Goal: Task Accomplishment & Management: Use online tool/utility

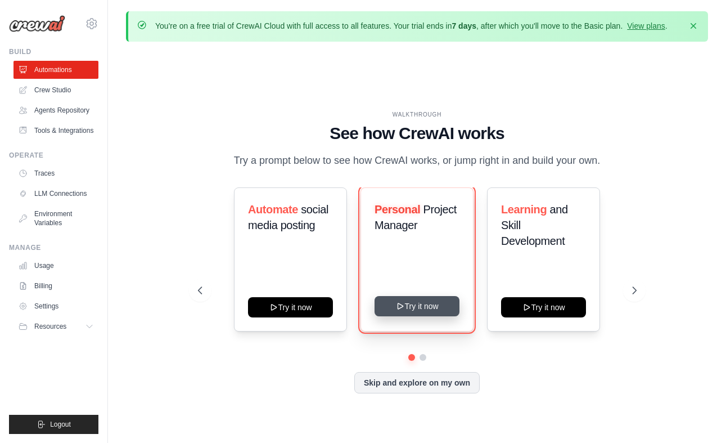
click at [410, 303] on button "Try it now" at bounding box center [417, 306] width 85 height 20
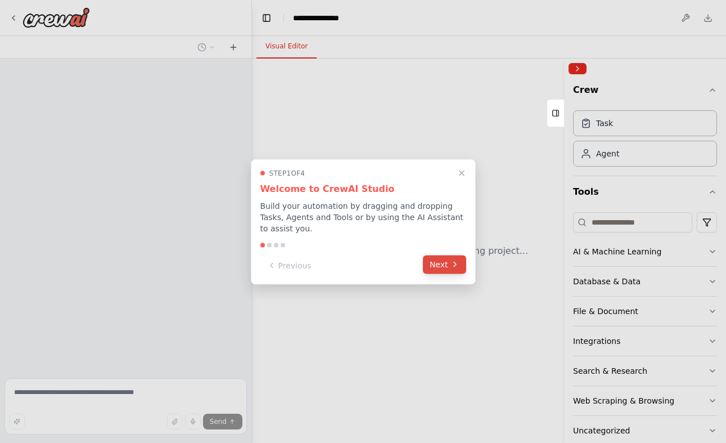
click at [448, 262] on button "Next" at bounding box center [444, 264] width 43 height 19
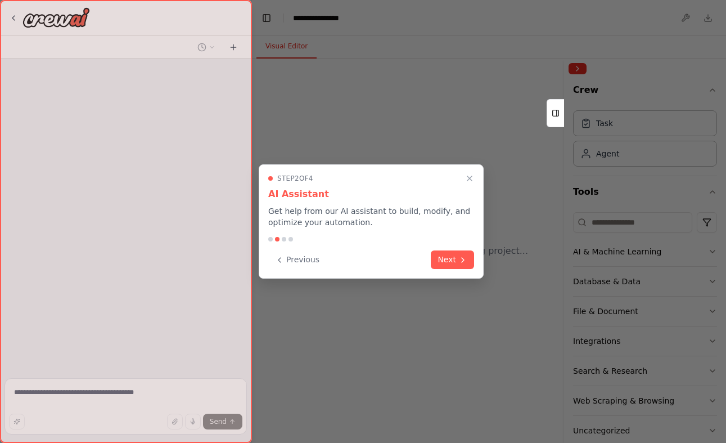
click at [448, 262] on button "Next" at bounding box center [452, 259] width 43 height 19
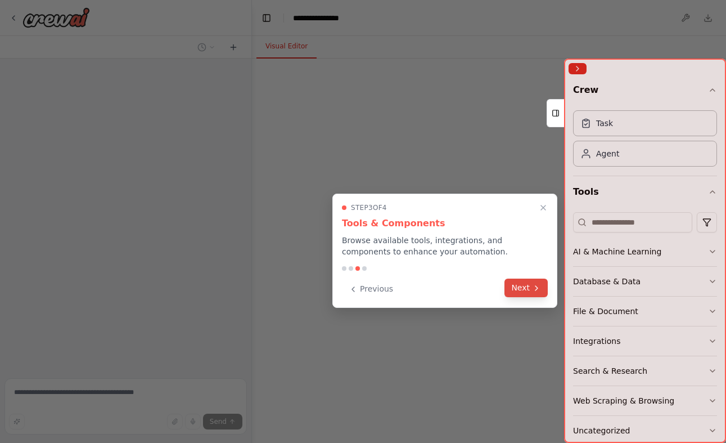
click at [522, 286] on button "Next" at bounding box center [525, 287] width 43 height 19
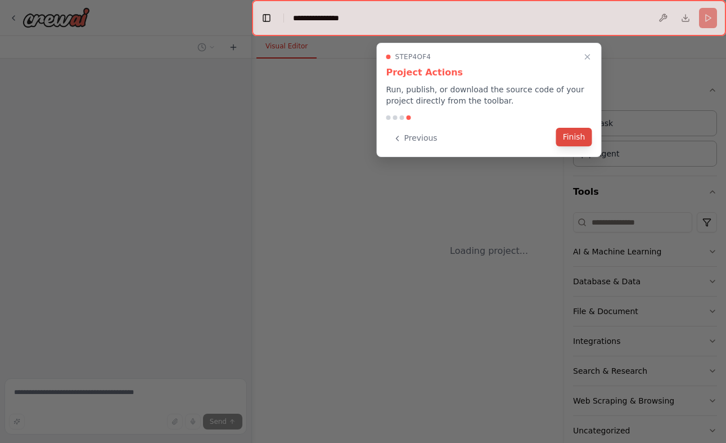
click at [570, 139] on button "Finish" at bounding box center [574, 137] width 36 height 19
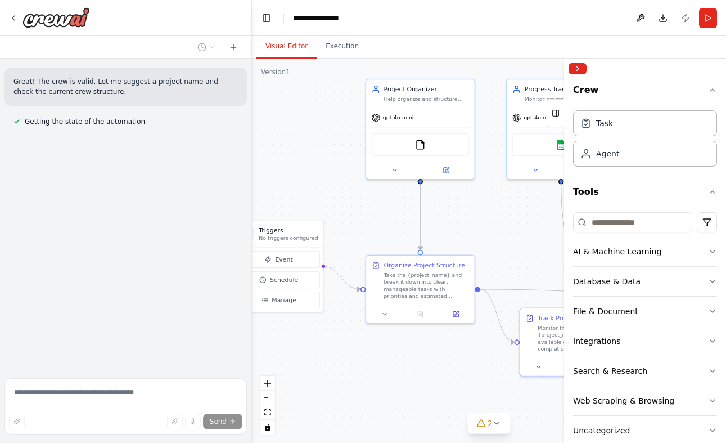
drag, startPoint x: 411, startPoint y: 209, endPoint x: 328, endPoint y: 169, distance: 91.8
click at [328, 169] on div ".deletable-edge-delete-btn { width: 20px; height: 20px; border: 0px solid #ffff…" at bounding box center [489, 250] width 474 height 384
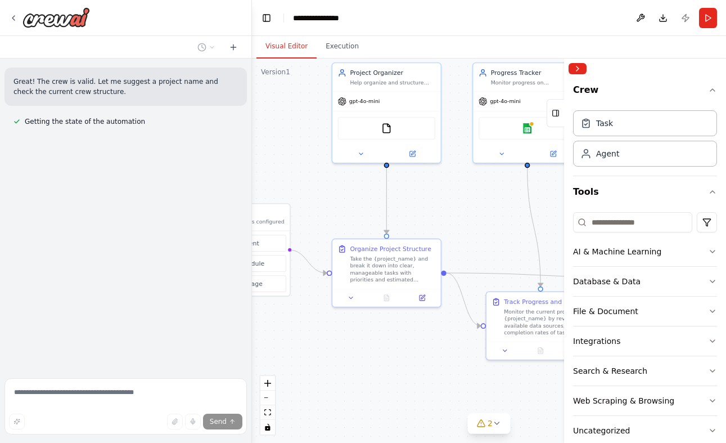
drag, startPoint x: 492, startPoint y: 237, endPoint x: 453, endPoint y: 218, distance: 42.8
click at [453, 218] on div ".deletable-edge-delete-btn { width: 20px; height: 20px; border: 0px solid #ffff…" at bounding box center [489, 250] width 474 height 384
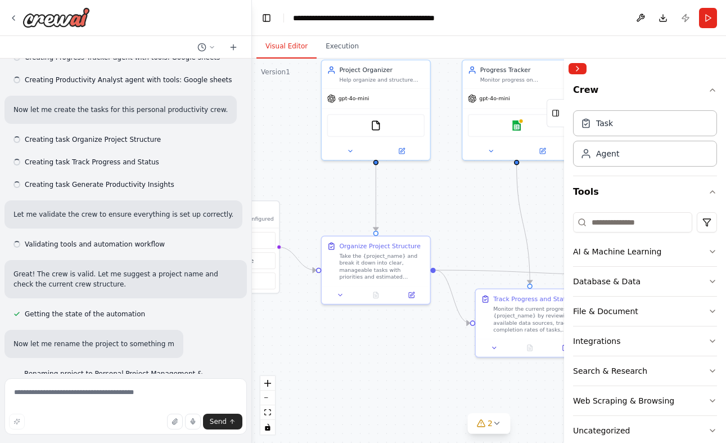
scroll to position [483, 0]
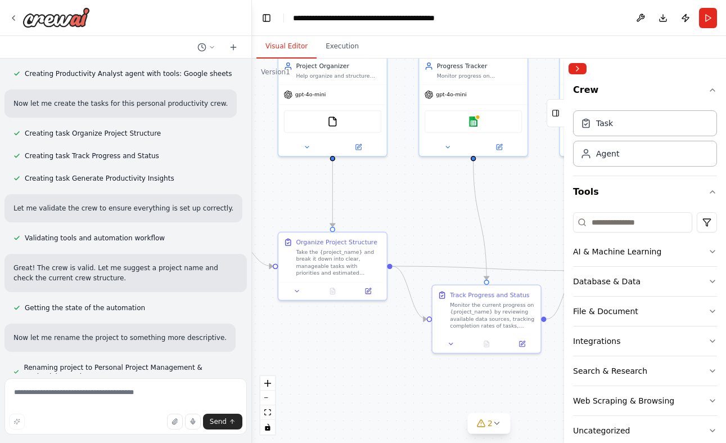
drag, startPoint x: 484, startPoint y: 225, endPoint x: 431, endPoint y: 221, distance: 53.6
click at [431, 221] on div ".deletable-edge-delete-btn { width: 20px; height: 20px; border: 0px solid #ffff…" at bounding box center [489, 250] width 474 height 384
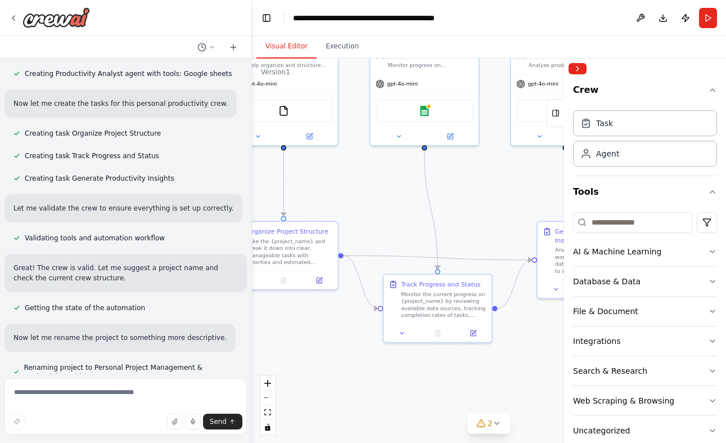
drag, startPoint x: 458, startPoint y: 212, endPoint x: 413, endPoint y: 201, distance: 45.7
click at [413, 201] on div ".deletable-edge-delete-btn { width: 20px; height: 20px; border: 0px solid #ffff…" at bounding box center [489, 250] width 474 height 384
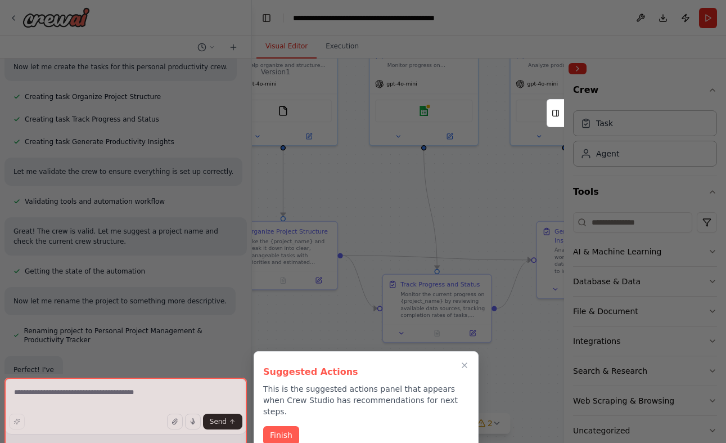
scroll to position [520, 0]
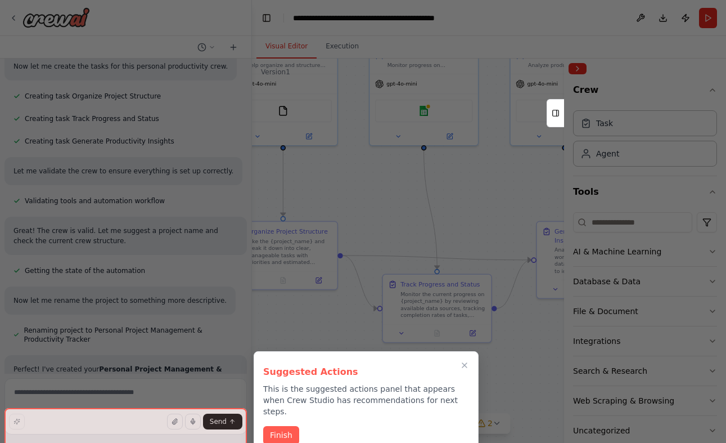
drag, startPoint x: 489, startPoint y: 204, endPoint x: 453, endPoint y: 194, distance: 37.4
click at [454, 194] on div at bounding box center [363, 221] width 726 height 443
click at [467, 252] on div at bounding box center [363, 221] width 726 height 443
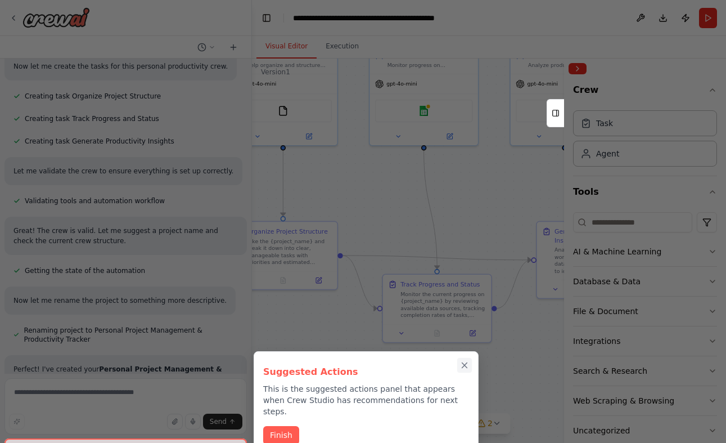
click at [466, 366] on icon "Close walkthrough" at bounding box center [464, 365] width 5 height 5
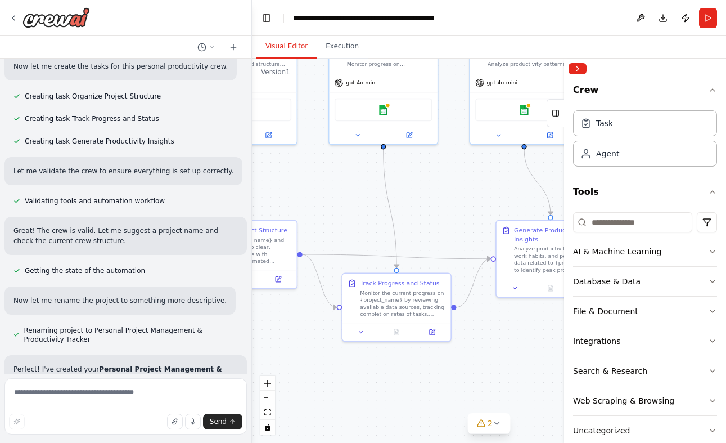
drag, startPoint x: 510, startPoint y: 208, endPoint x: 407, endPoint y: 208, distance: 103.5
click at [407, 208] on div ".deletable-edge-delete-btn { width: 20px; height: 20px; border: 0px solid #ffff…" at bounding box center [489, 250] width 474 height 384
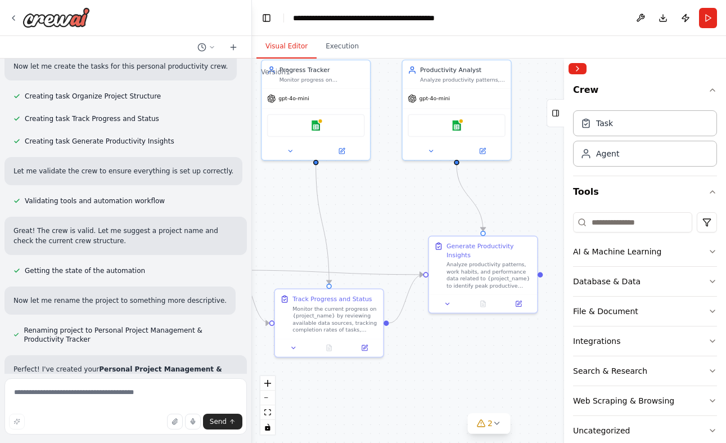
drag, startPoint x: 519, startPoint y: 180, endPoint x: 515, endPoint y: 193, distance: 13.5
click at [515, 193] on div ".deletable-edge-delete-btn { width: 20px; height: 20px; border: 0px solid #ffff…" at bounding box center [489, 250] width 474 height 384
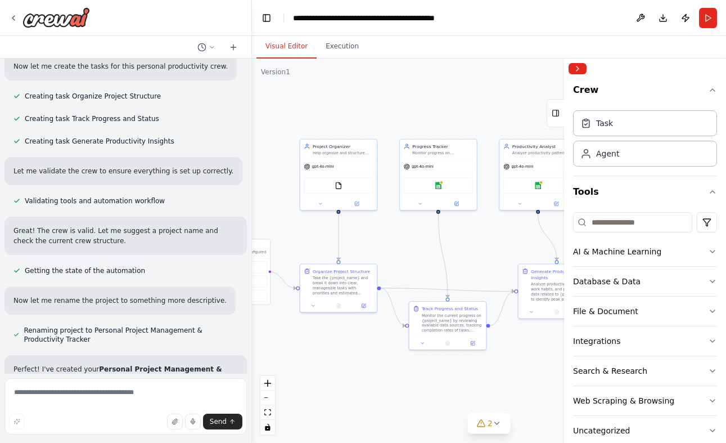
drag, startPoint x: 420, startPoint y: 208, endPoint x: 483, endPoint y: 227, distance: 65.3
click at [483, 227] on div ".deletable-edge-delete-btn { width: 20px; height: 20px; border: 0px solid #ffff…" at bounding box center [489, 250] width 474 height 384
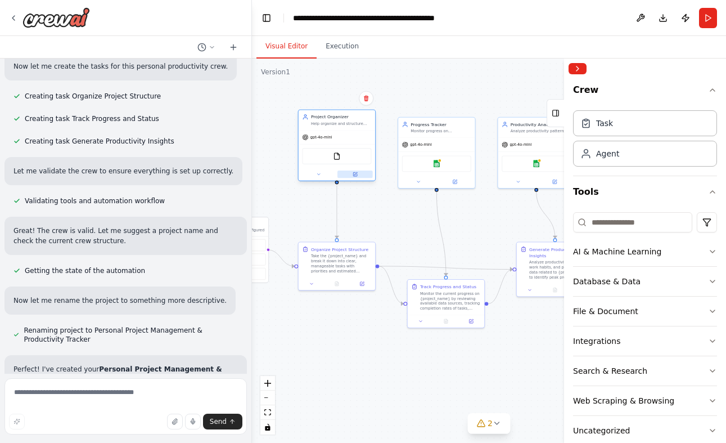
click at [340, 178] on button at bounding box center [354, 173] width 35 height 7
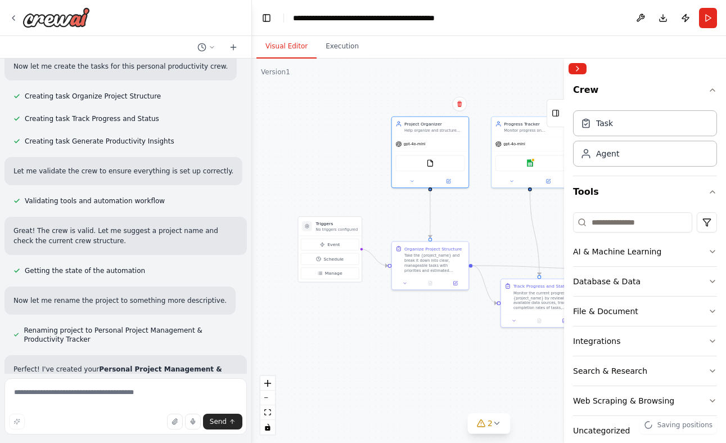
drag, startPoint x: 365, startPoint y: 208, endPoint x: 458, endPoint y: 207, distance: 93.4
click at [458, 207] on div ".deletable-edge-delete-btn { width: 20px; height: 20px; border: 0px solid #ffff…" at bounding box center [489, 250] width 474 height 384
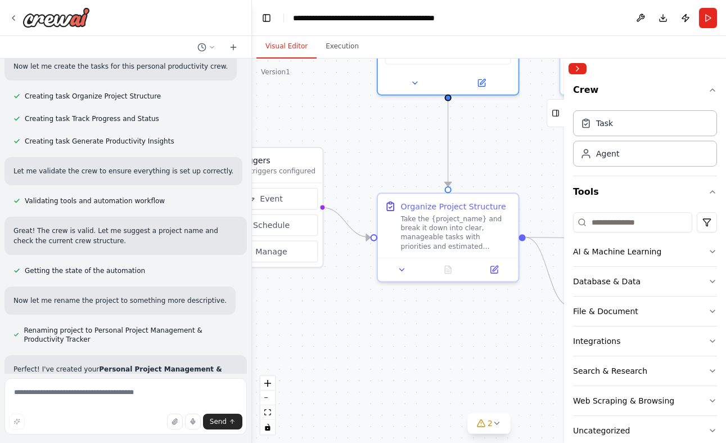
drag, startPoint x: 440, startPoint y: 202, endPoint x: 394, endPoint y: 152, distance: 67.6
click at [394, 152] on div ".deletable-edge-delete-btn { width: 20px; height: 20px; border: 0px solid #ffff…" at bounding box center [489, 250] width 474 height 384
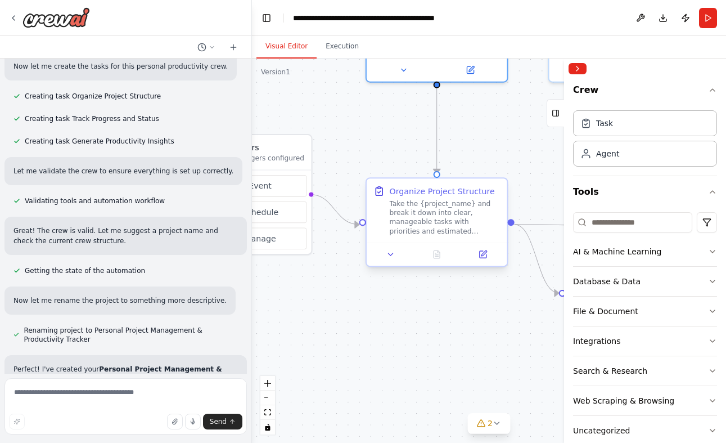
click at [422, 208] on div "Take the {project_name} and break it down into clear, manageable tasks with pri…" at bounding box center [444, 217] width 111 height 37
click at [423, 225] on div "Take the {project_name} and break it down into clear, manageable tasks with pri…" at bounding box center [444, 217] width 111 height 37
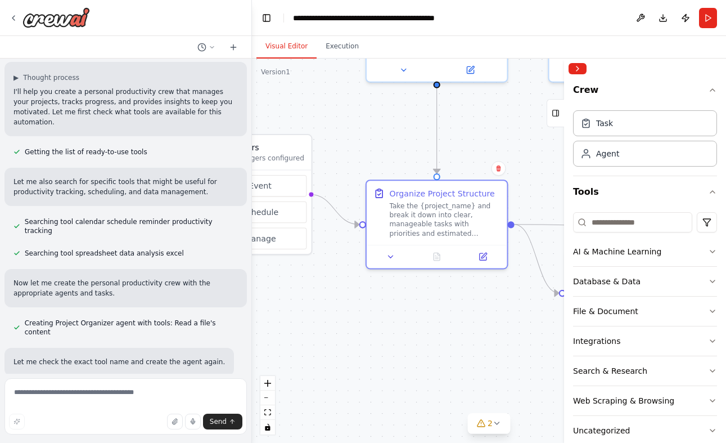
scroll to position [0, 0]
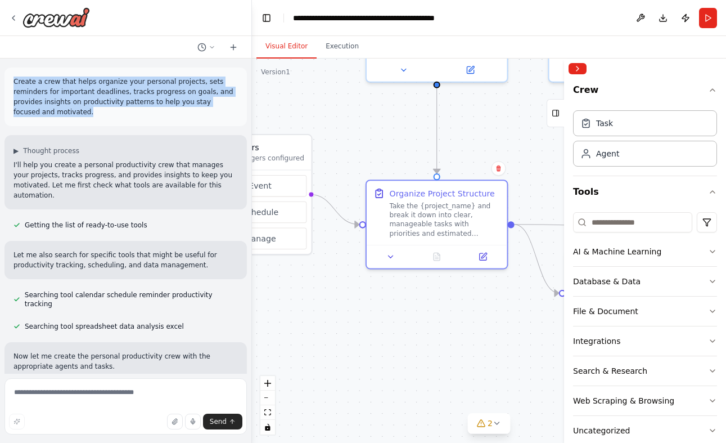
drag, startPoint x: 15, startPoint y: 82, endPoint x: 66, endPoint y: 115, distance: 61.0
click at [66, 115] on p "Create a crew that helps organize your personal projects, sets reminders for im…" at bounding box center [125, 96] width 224 height 40
copy p "Create a crew that helps organize your personal projects, sets reminders for im…"
click at [238, 47] on button at bounding box center [233, 46] width 18 height 13
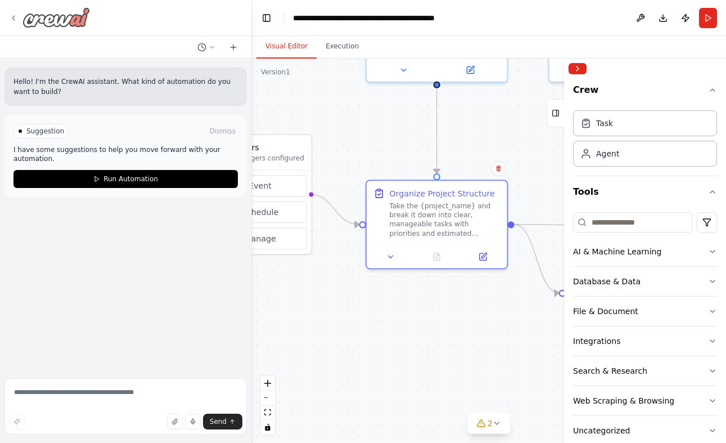
click at [10, 19] on icon at bounding box center [13, 17] width 9 height 9
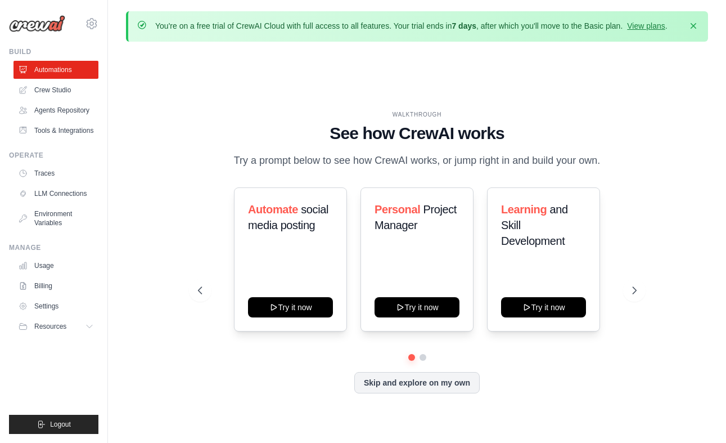
scroll to position [39, 0]
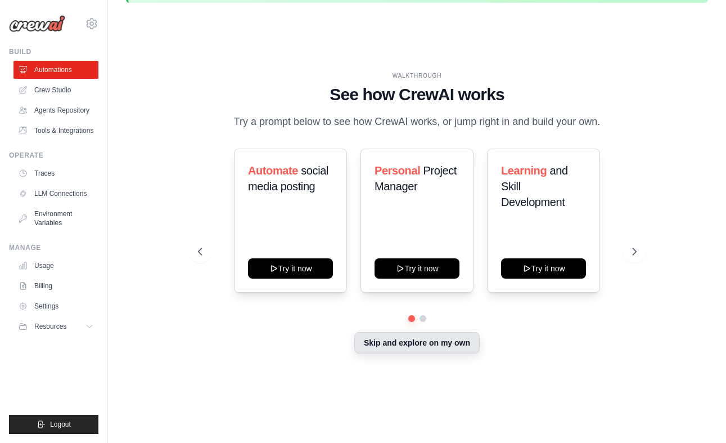
click at [405, 348] on button "Skip and explore on my own" at bounding box center [416, 342] width 125 height 21
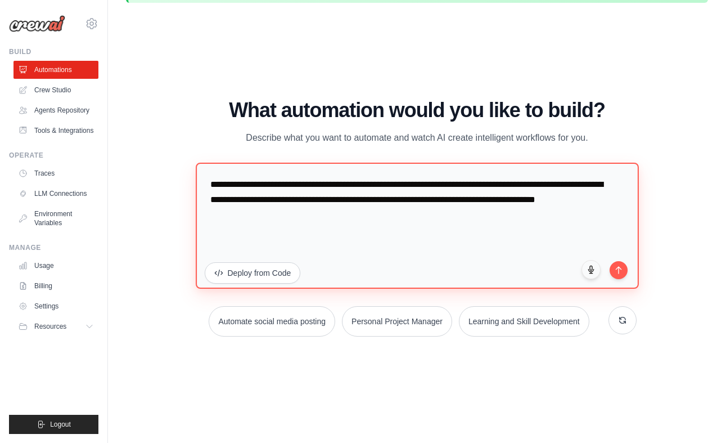
click at [289, 214] on textarea "**********" at bounding box center [417, 225] width 443 height 126
click at [289, 183] on textarea "**********" at bounding box center [417, 225] width 443 height 126
drag, startPoint x: 288, startPoint y: 183, endPoint x: 420, endPoint y: 188, distance: 131.1
click at [420, 188] on textarea "**********" at bounding box center [417, 225] width 443 height 126
click at [288, 189] on textarea "**********" at bounding box center [417, 225] width 443 height 126
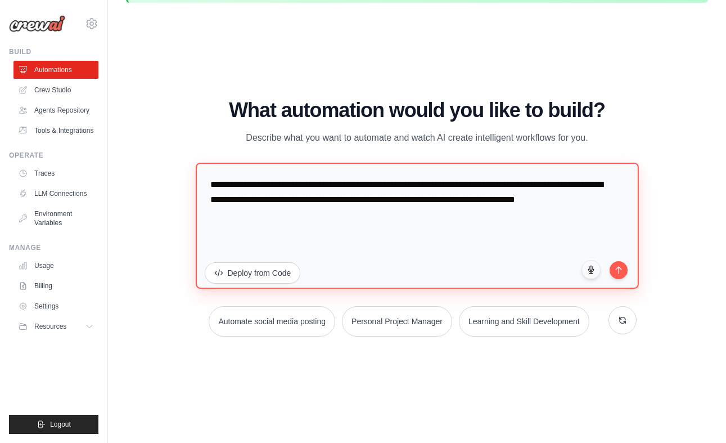
paste textarea "*********"
click at [396, 216] on textarea "**********" at bounding box center [417, 225] width 443 height 126
paste textarea "**********"
paste textarea "*******"
paste textarea "**********"
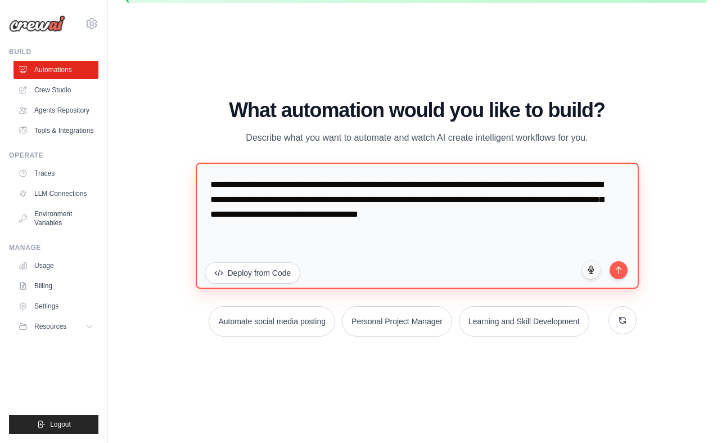
paste textarea "********"
paste textarea "**********"
type textarea "**********"
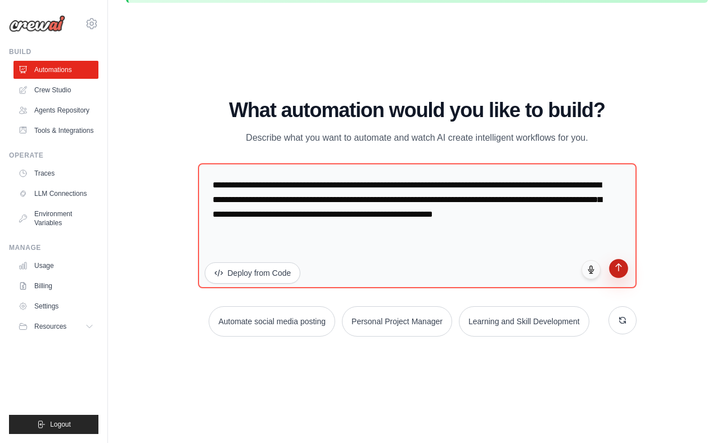
click at [620, 271] on icon "submit" at bounding box center [619, 267] width 10 height 10
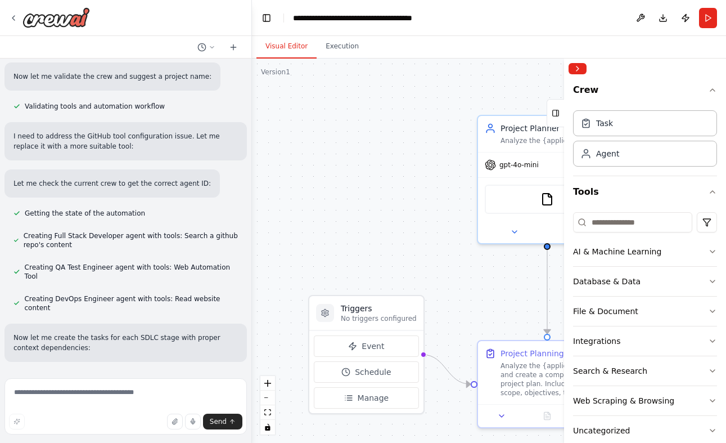
scroll to position [763, 0]
drag, startPoint x: 62, startPoint y: 186, endPoint x: 152, endPoint y: 186, distance: 90.5
click at [151, 206] on div "Getting the state of the automation" at bounding box center [125, 212] width 242 height 13
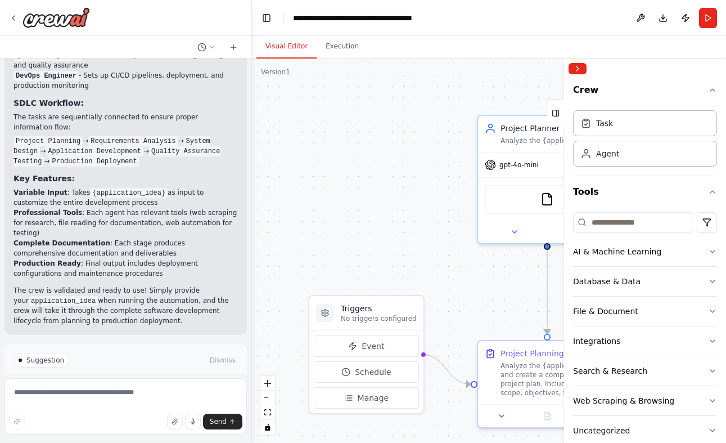
scroll to position [1711, 0]
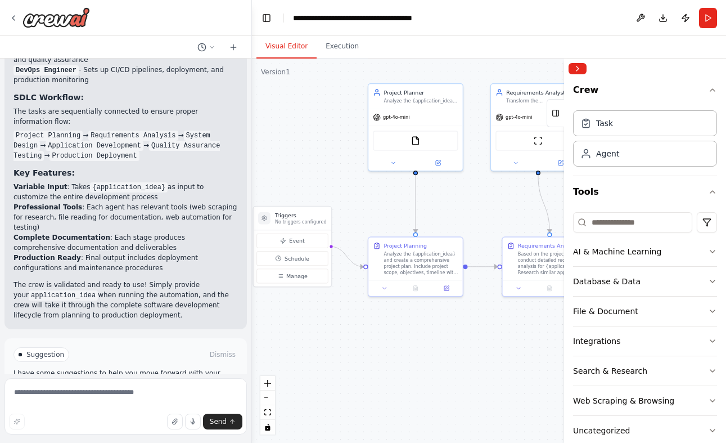
drag, startPoint x: 433, startPoint y: 219, endPoint x: 326, endPoint y: 157, distance: 124.0
click at [327, 157] on div ".deletable-edge-delete-btn { width: 20px; height: 20px; border: 0px solid #ffff…" at bounding box center [489, 250] width 474 height 384
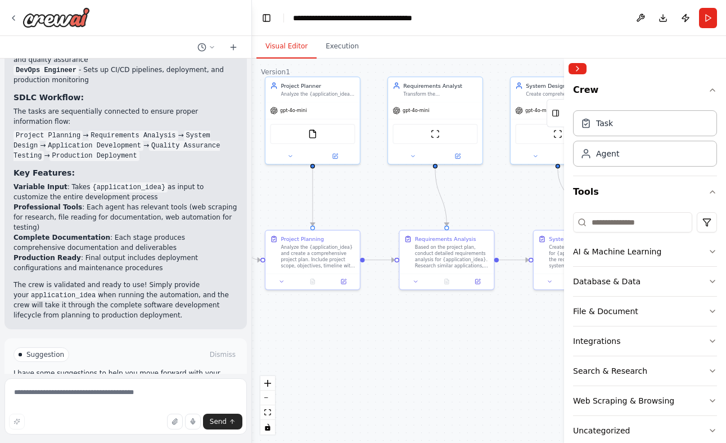
drag, startPoint x: 481, startPoint y: 188, endPoint x: 365, endPoint y: 188, distance: 115.9
click at [365, 188] on div ".deletable-edge-delete-btn { width: 20px; height: 20px; border: 0px solid #ffff…" at bounding box center [489, 250] width 474 height 384
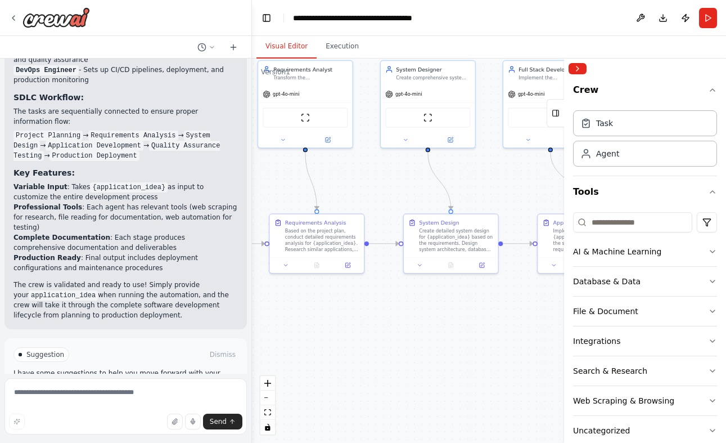
drag, startPoint x: 496, startPoint y: 200, endPoint x: 366, endPoint y: 182, distance: 131.1
click at [369, 182] on div ".deletable-edge-delete-btn { width: 20px; height: 20px; border: 0px solid #ffff…" at bounding box center [489, 250] width 474 height 384
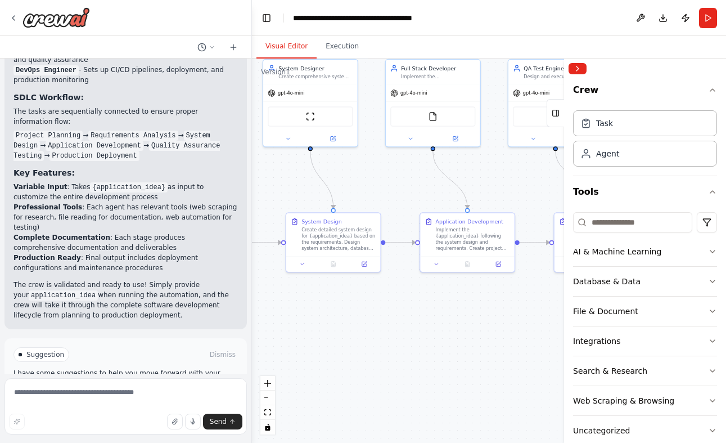
drag, startPoint x: 482, startPoint y: 188, endPoint x: 314, endPoint y: 189, distance: 168.2
click at [315, 189] on div ".deletable-edge-delete-btn { width: 20px; height: 20px; border: 0px solid #ffff…" at bounding box center [489, 250] width 474 height 384
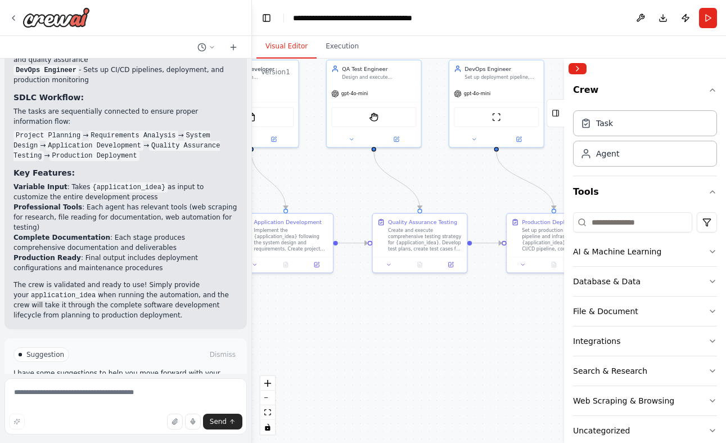
drag, startPoint x: 479, startPoint y: 201, endPoint x: 336, endPoint y: 201, distance: 142.3
click at [336, 201] on div ".deletable-edge-delete-btn { width: 20px; height: 20px; border: 0px solid #ffff…" at bounding box center [489, 250] width 474 height 384
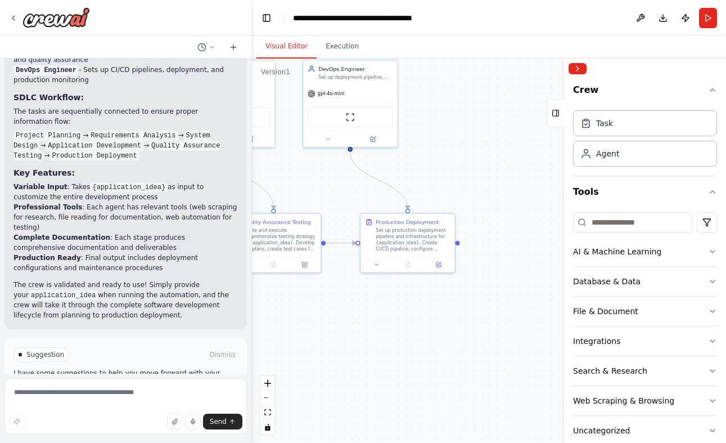
drag, startPoint x: 537, startPoint y: 180, endPoint x: 421, endPoint y: 181, distance: 115.9
click at [421, 181] on div ".deletable-edge-delete-btn { width: 20px; height: 20px; border: 0px solid #ffff…" at bounding box center [489, 250] width 474 height 384
click at [117, 398] on span "Run Automation" at bounding box center [130, 402] width 55 height 9
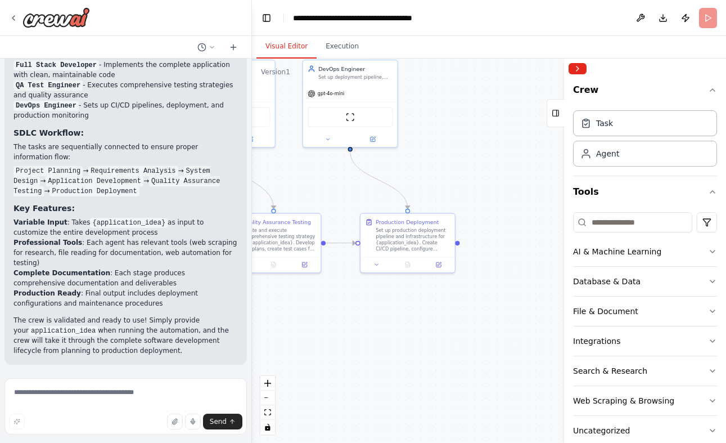
scroll to position [1620, 0]
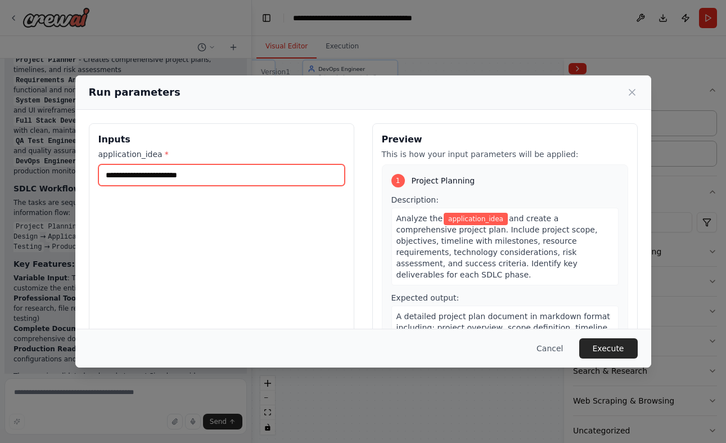
click at [193, 181] on input "application_idea *" at bounding box center [221, 174] width 246 height 21
click at [193, 175] on input "application_idea *" at bounding box center [221, 174] width 246 height 21
type input "**********"
click at [217, 166] on input "application_idea *" at bounding box center [221, 174] width 246 height 21
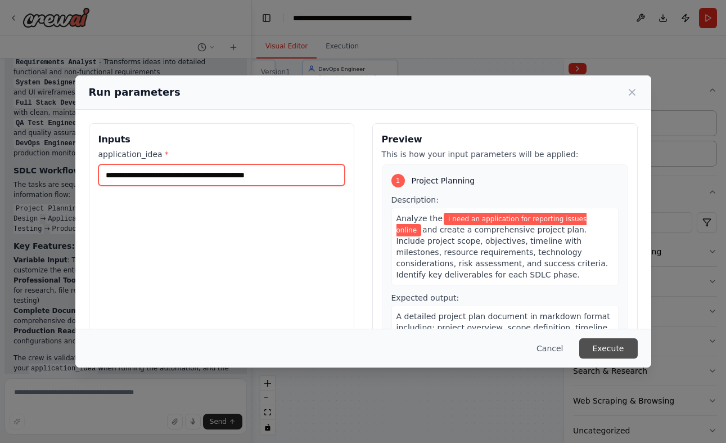
type input "**********"
click at [614, 353] on button "Execute" at bounding box center [608, 348] width 58 height 20
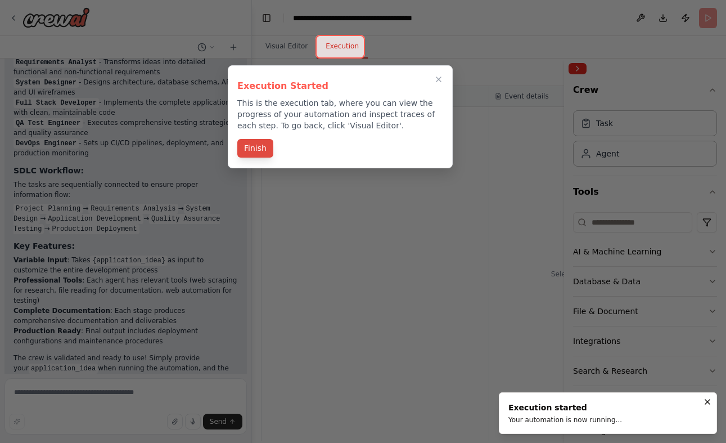
click at [255, 150] on button "Finish" at bounding box center [255, 148] width 36 height 19
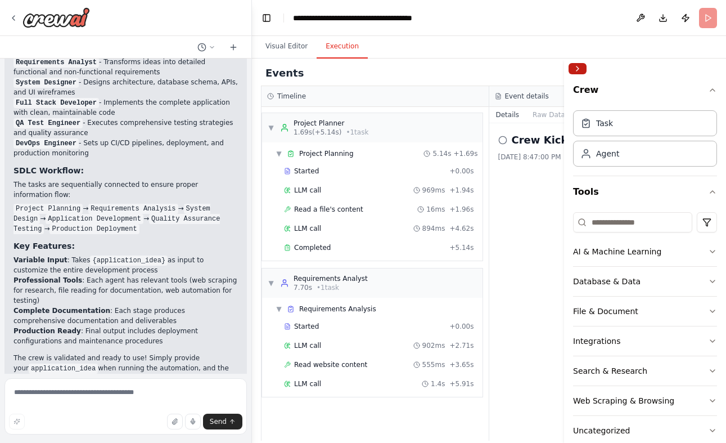
click at [580, 69] on button "Collapse right sidebar" at bounding box center [578, 68] width 18 height 11
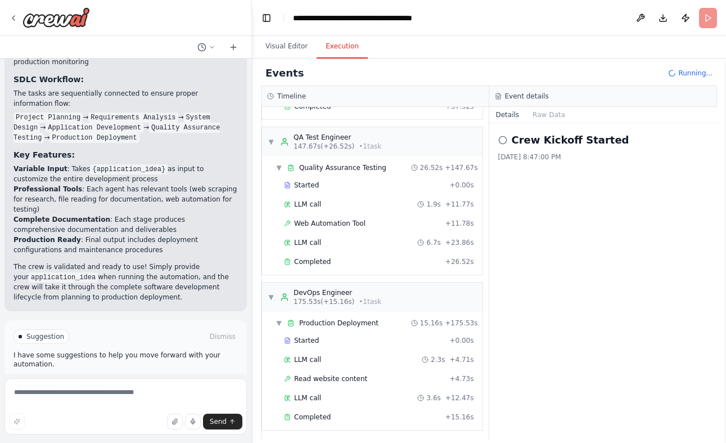
scroll to position [647, 0]
